Goal: Information Seeking & Learning: Check status

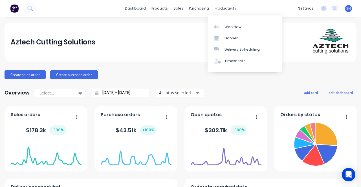
click at [241, 27] on link "Workflow" at bounding box center [244, 26] width 75 height 11
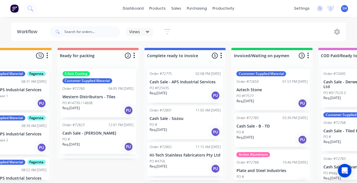
scroll to position [0, 395]
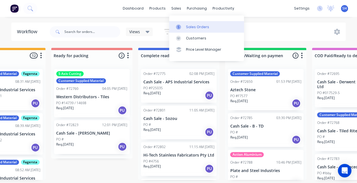
click at [189, 26] on div "Sales Orders" at bounding box center [197, 27] width 23 height 5
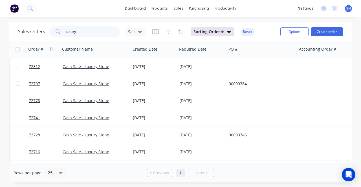
drag, startPoint x: 86, startPoint y: 34, endPoint x: 59, endPoint y: 34, distance: 26.8
click at [59, 34] on div "luxury" at bounding box center [85, 31] width 70 height 11
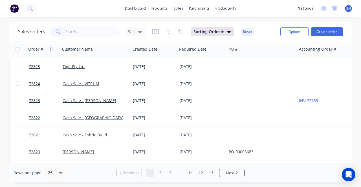
click at [332, 9] on icon at bounding box center [334, 9] width 7 height 6
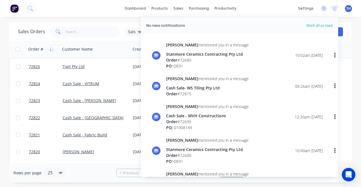
click at [189, 54] on div "Stanmore Ceramics Contracting Pty Ltd" at bounding box center [207, 54] width 83 height 6
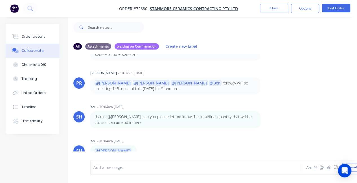
scroll to position [12, 0]
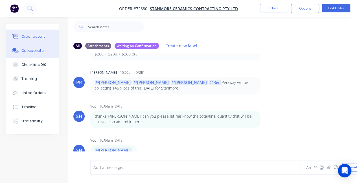
click at [36, 37] on div "Order details" at bounding box center [33, 36] width 24 height 5
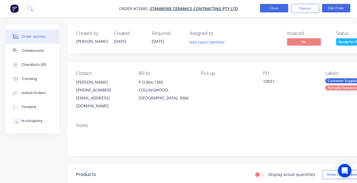
click at [270, 9] on button "Close" at bounding box center [274, 8] width 28 height 8
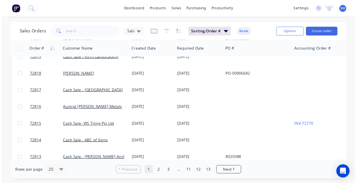
scroll to position [141, 0]
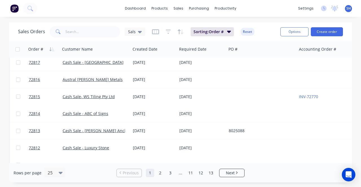
click at [153, 101] on div "[DATE]" at bounding box center [153, 96] width 47 height 17
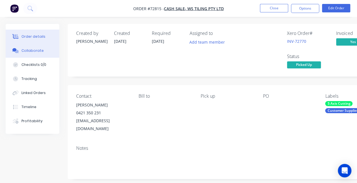
click at [40, 54] on button "Collaborate" at bounding box center [33, 51] width 54 height 14
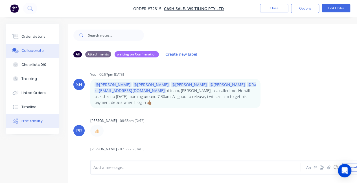
click at [26, 122] on div "Profitability" at bounding box center [31, 121] width 21 height 5
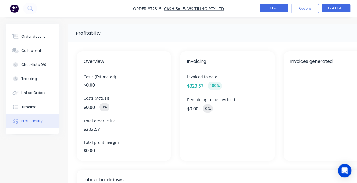
click at [272, 9] on button "Close" at bounding box center [274, 8] width 28 height 8
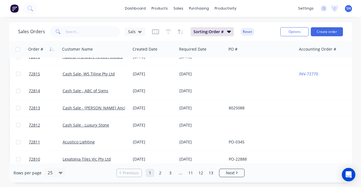
scroll to position [169, 0]
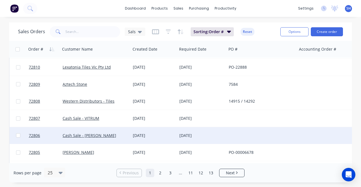
drag, startPoint x: 188, startPoint y: 160, endPoint x: 200, endPoint y: 160, distance: 11.8
click at [200, 160] on div "72822 Cash Sale - [GEOGRAPHIC_DATA] and New Art [DATE] [DATE] $418.00 [PERSON_N…" at bounding box center [297, 16] width 576 height 428
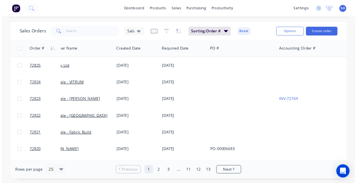
scroll to position [0, 0]
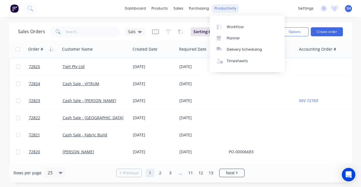
click at [219, 10] on div "productivity" at bounding box center [225, 8] width 27 height 8
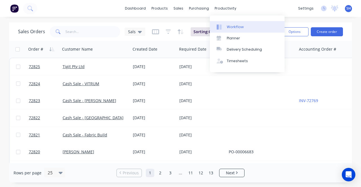
click at [240, 29] on div "Workflow" at bounding box center [235, 27] width 17 height 5
